Goal: Find specific page/section: Find specific page/section

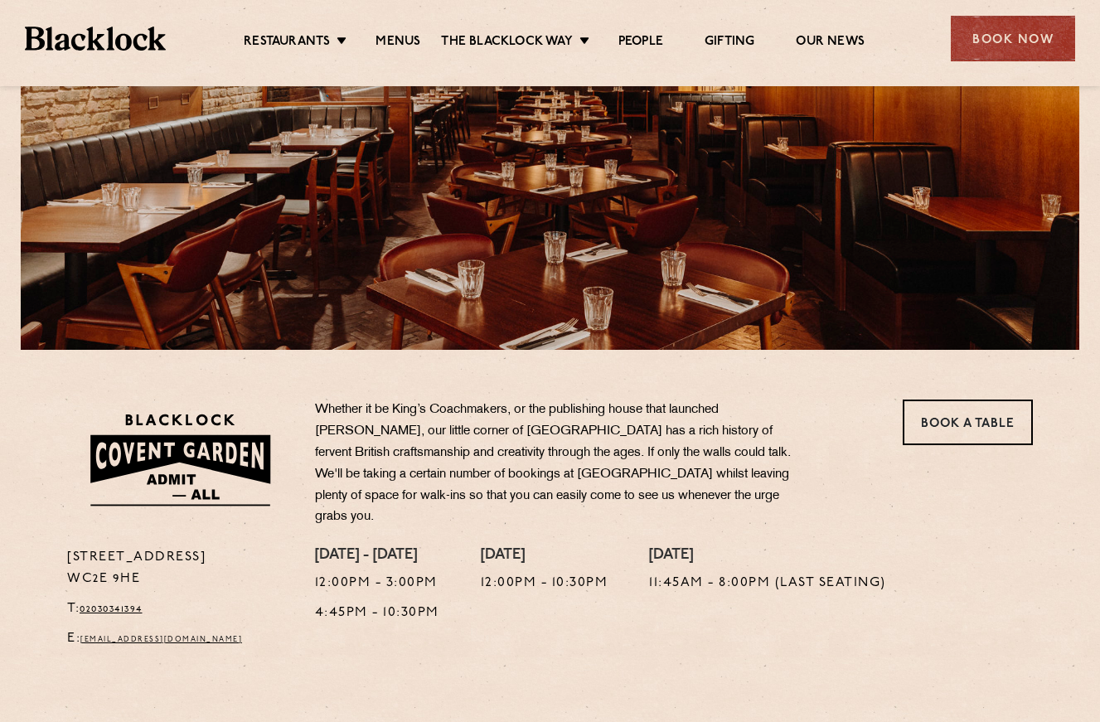
scroll to position [249, 0]
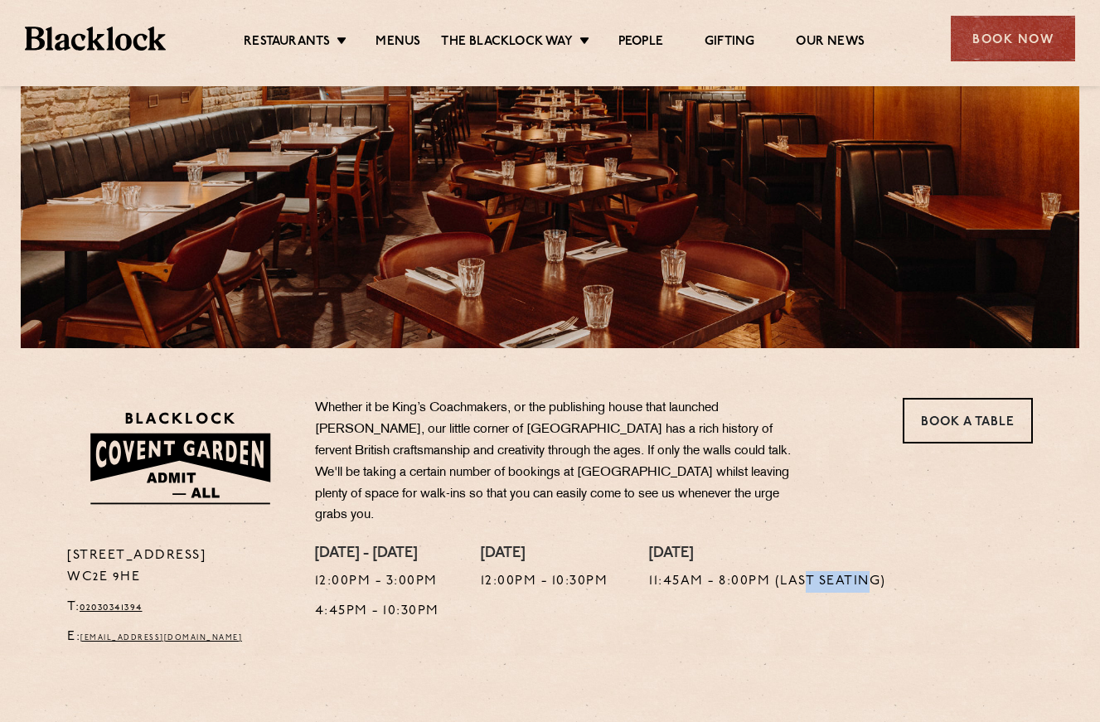
drag, startPoint x: 812, startPoint y: 570, endPoint x: 869, endPoint y: 570, distance: 57.2
click at [869, 571] on p "11:45am - 8:00pm (Last Seating)" at bounding box center [767, 582] width 237 height 22
drag, startPoint x: 869, startPoint y: 570, endPoint x: 863, endPoint y: 602, distance: 33.0
click at [863, 602] on div "[DATE] 11:45am - 8:00pm (Last Seating)" at bounding box center [767, 600] width 237 height 111
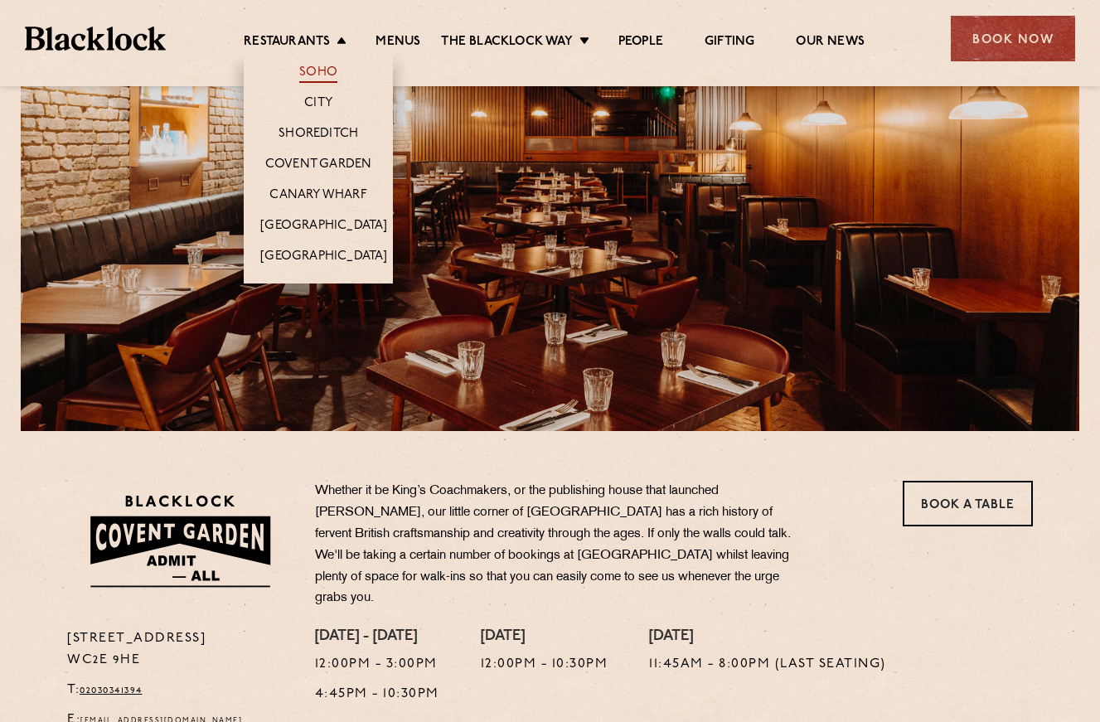
click at [327, 75] on link "Soho" at bounding box center [318, 74] width 38 height 18
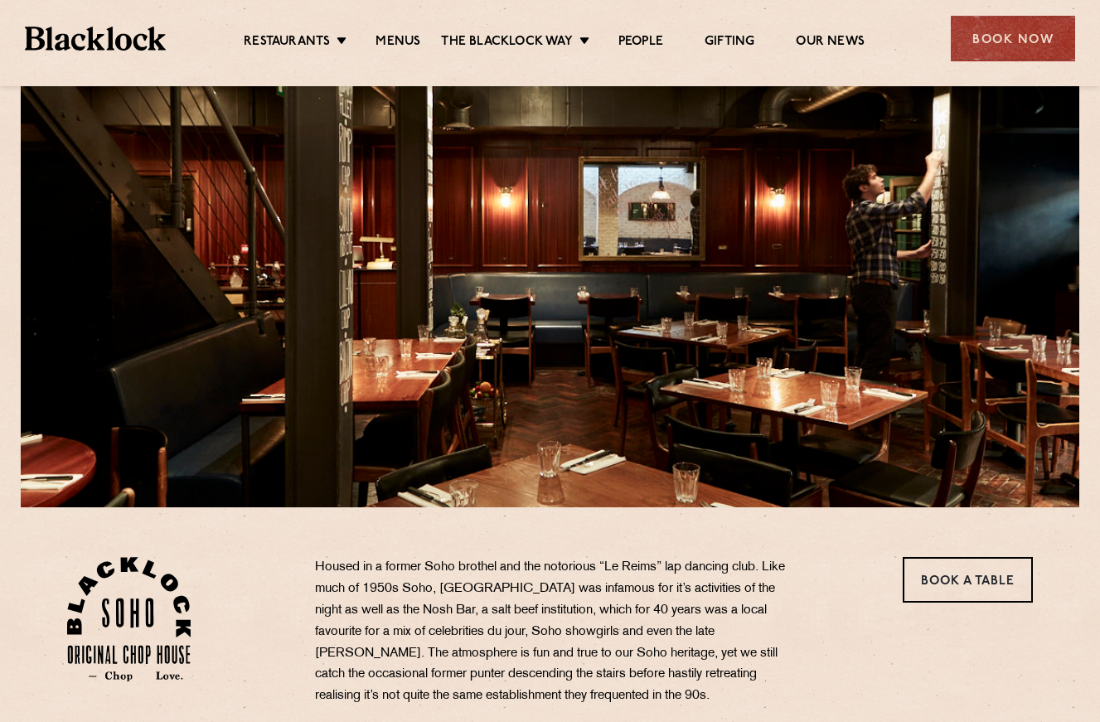
scroll to position [83, 0]
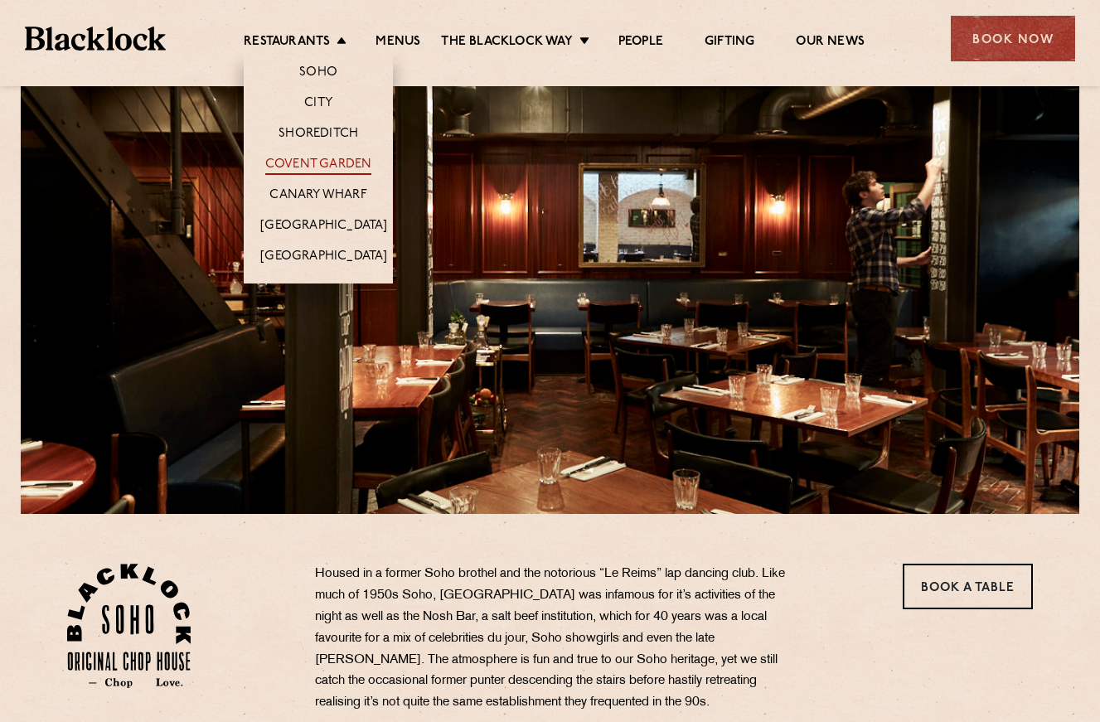
click at [336, 166] on link "Covent Garden" at bounding box center [318, 166] width 107 height 18
